Goal: Transaction & Acquisition: Obtain resource

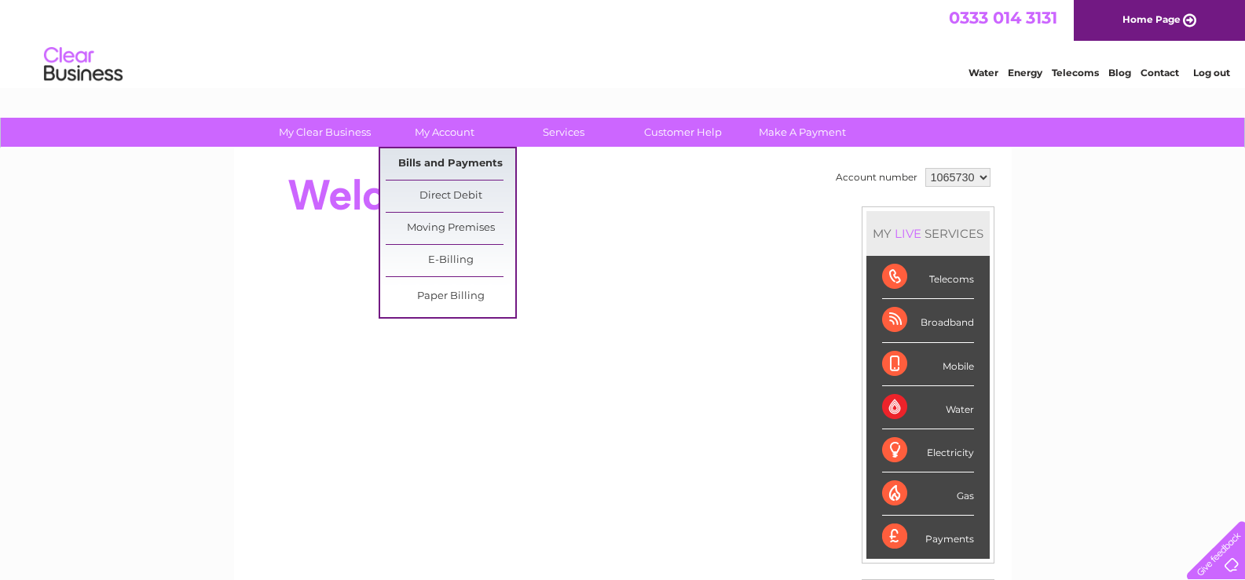
click at [452, 160] on link "Bills and Payments" at bounding box center [451, 163] width 130 height 31
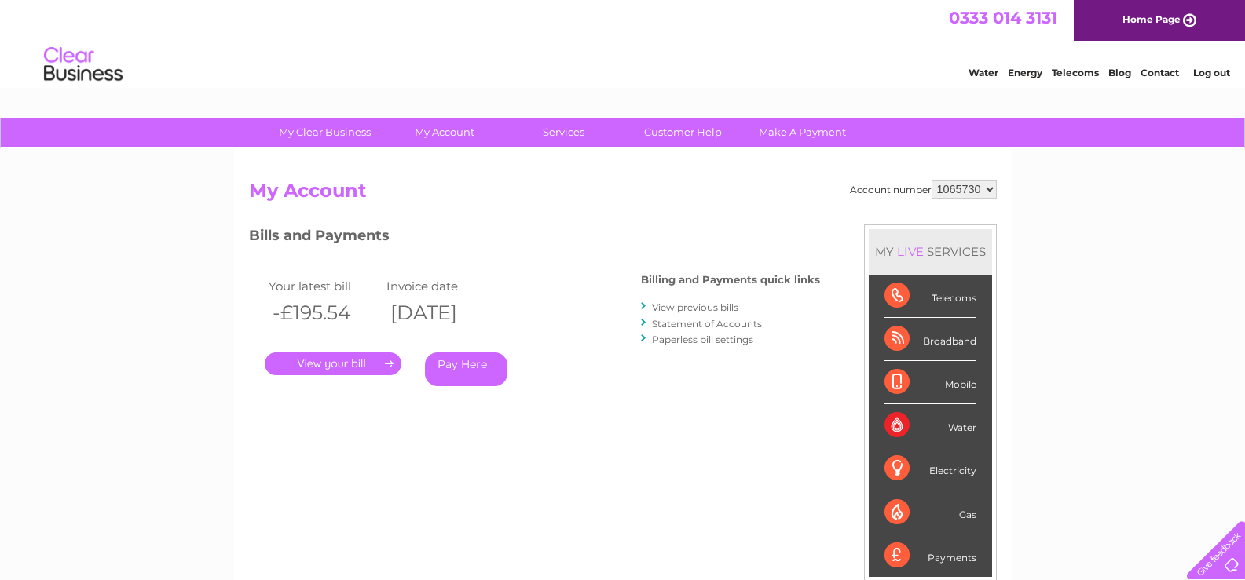
click at [332, 360] on link "." at bounding box center [333, 364] width 137 height 23
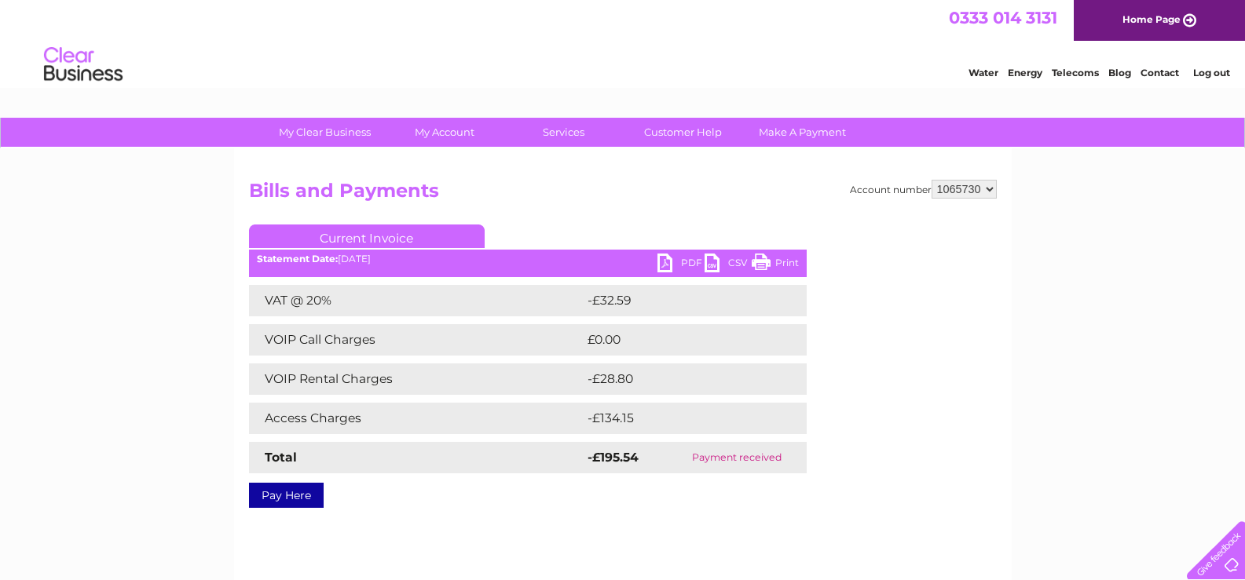
click at [683, 264] on link "PDF" at bounding box center [680, 265] width 47 height 23
click at [1213, 72] on link "Log out" at bounding box center [1211, 73] width 37 height 12
